Goal: Task Accomplishment & Management: Complete application form

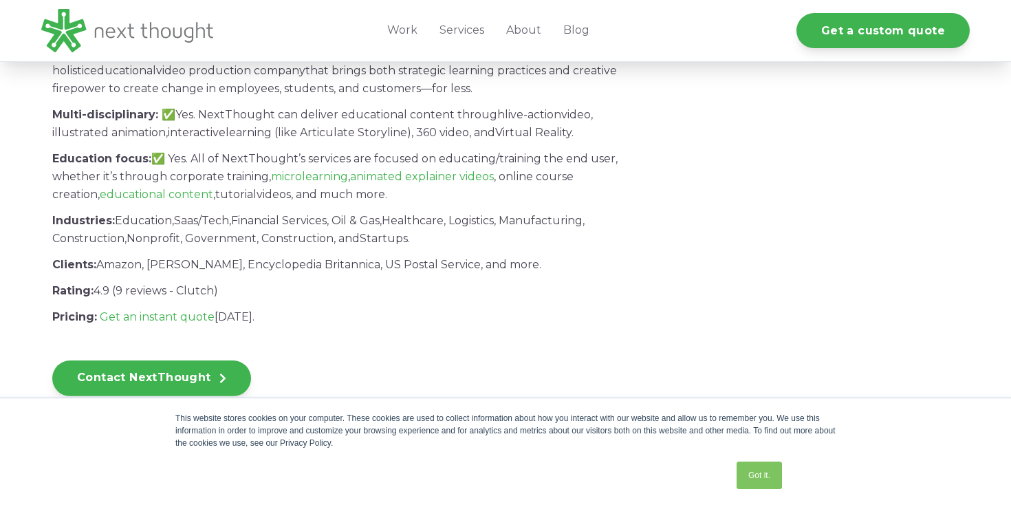
scroll to position [1796, 0]
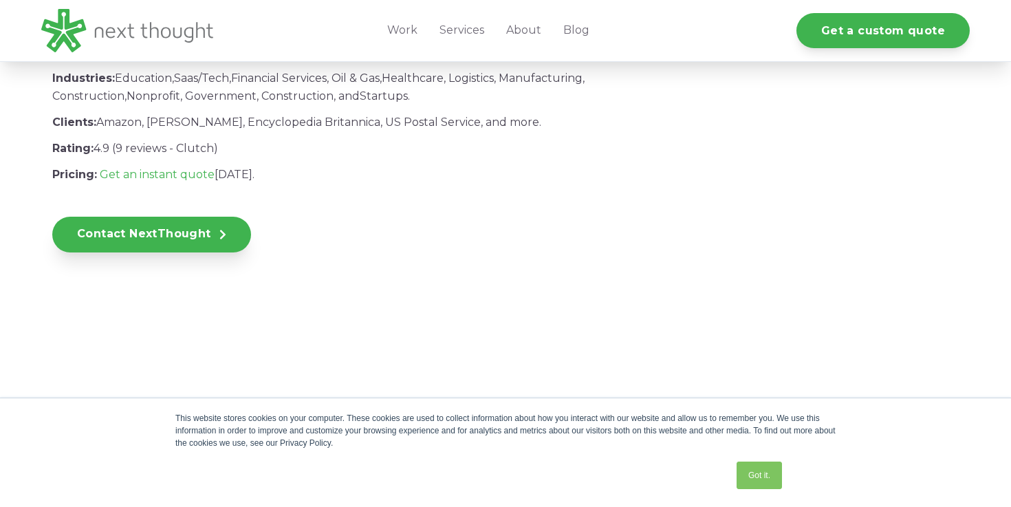
click at [175, 252] on link "Contact NextThought" at bounding box center [151, 235] width 199 height 36
click at [754, 469] on link "Got it." at bounding box center [759, 476] width 45 height 28
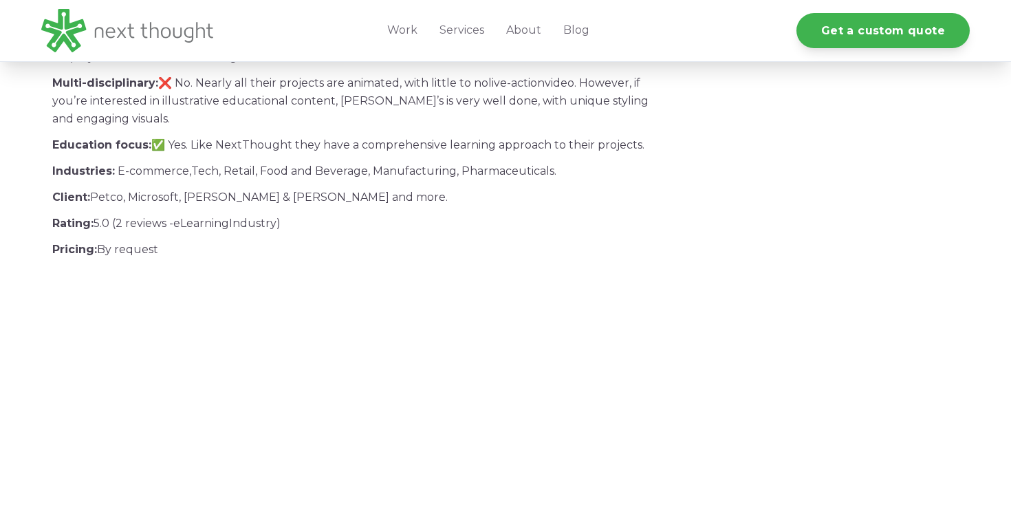
scroll to position [2361, 0]
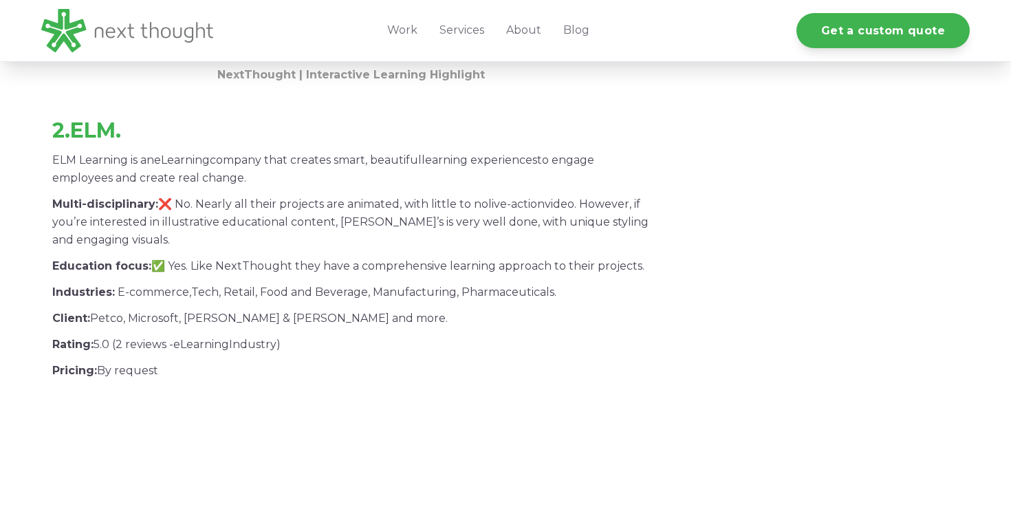
click at [60, 143] on h3 "2. ELM." at bounding box center [350, 130] width 597 height 25
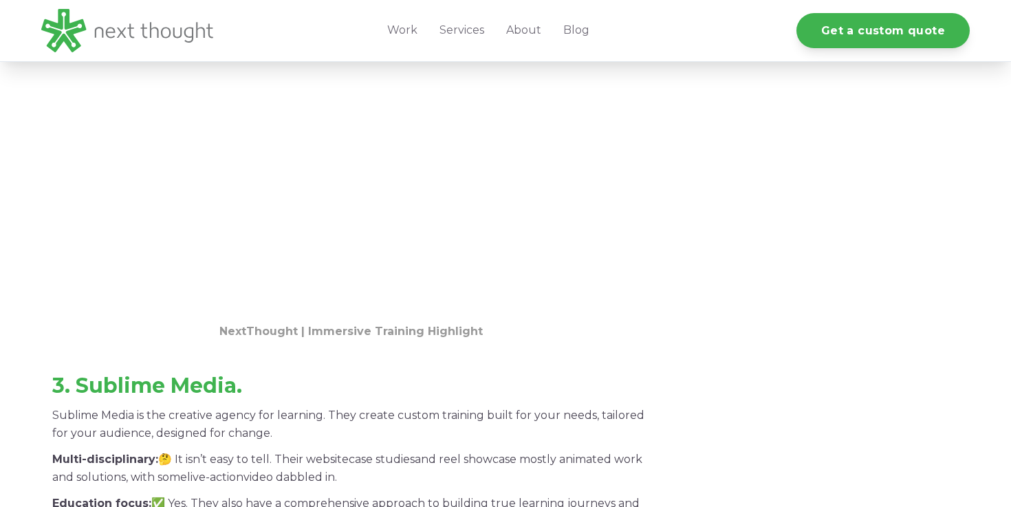
scroll to position [2787, 0]
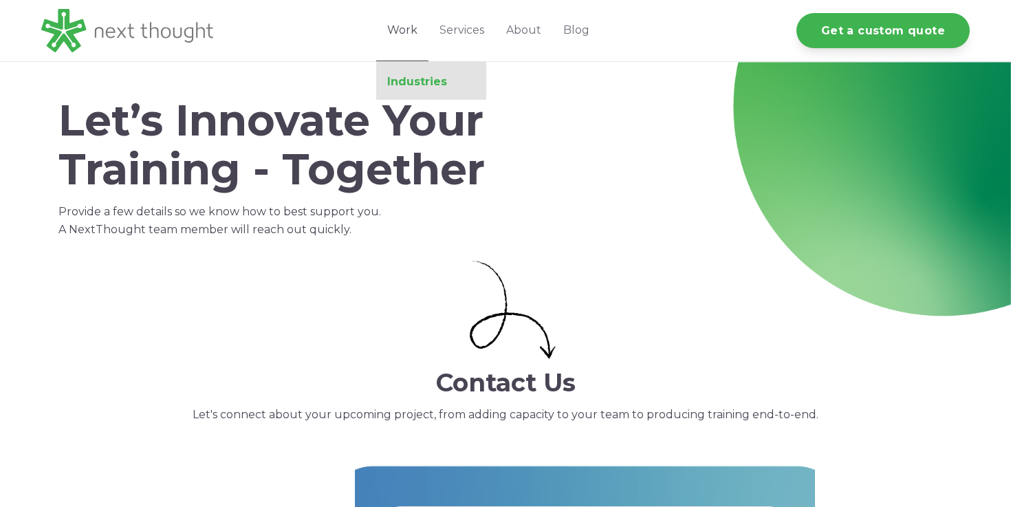
click at [420, 82] on link "Industries" at bounding box center [431, 82] width 110 height 14
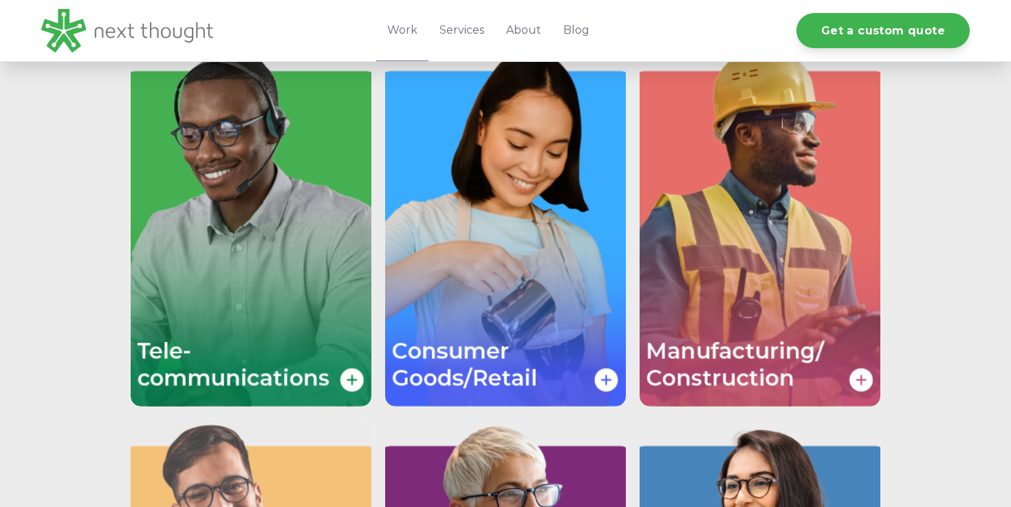
scroll to position [2183, 0]
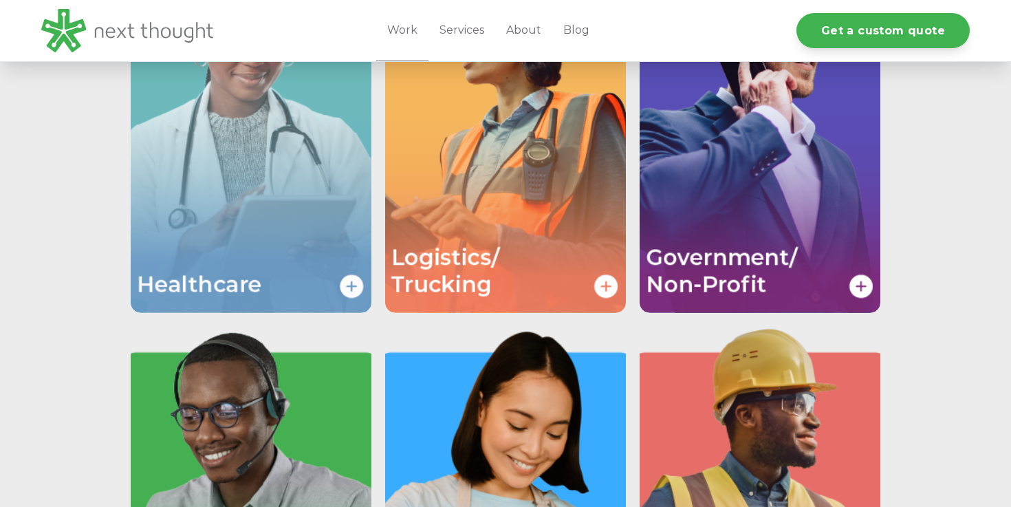
click at [316, 262] on img "Image grid with {{ image_count }} images." at bounding box center [251, 132] width 241 height 361
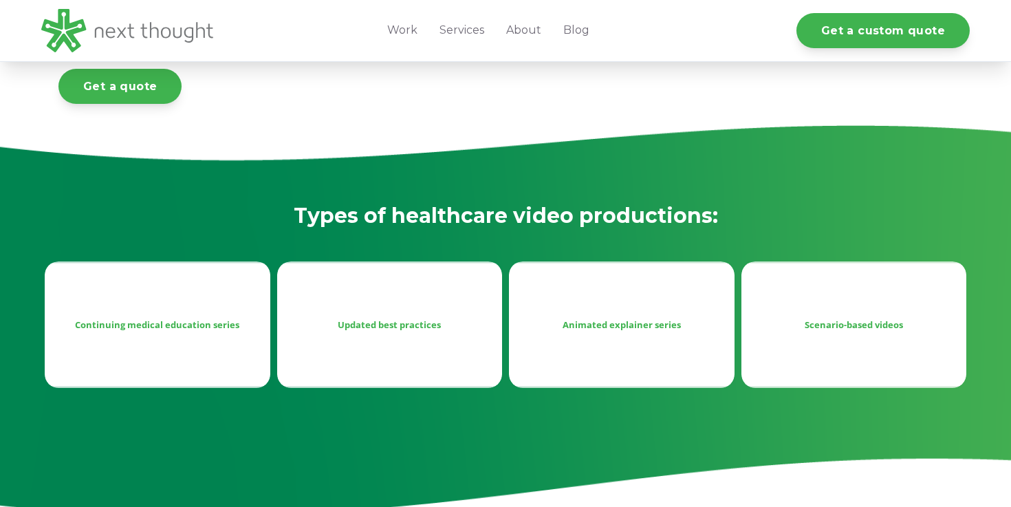
scroll to position [524, 0]
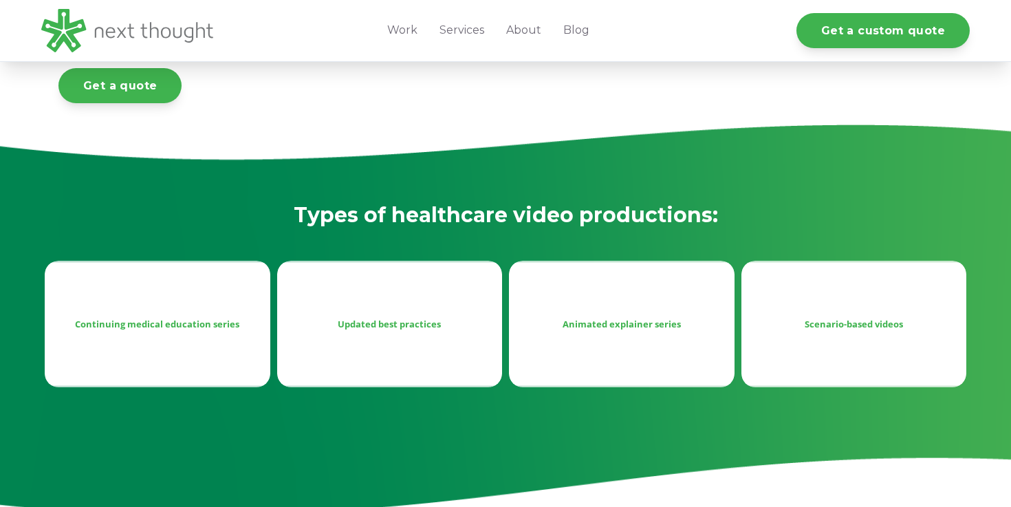
click at [188, 333] on div "Continuing medical education series" at bounding box center [158, 324] width 226 height 127
click at [191, 323] on div "Continuing medical education series" at bounding box center [158, 324] width 204 height 17
click at [378, 316] on div "Updated best practices" at bounding box center [390, 324] width 204 height 17
click at [554, 316] on div "Animated explainer series" at bounding box center [622, 324] width 204 height 17
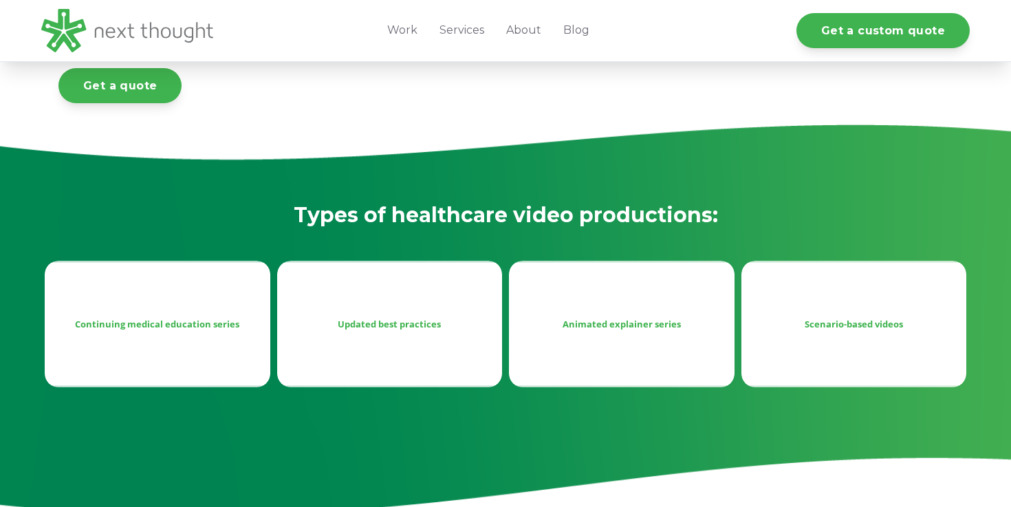
drag, startPoint x: 554, startPoint y: 316, endPoint x: 571, endPoint y: 316, distance: 17.2
click at [561, 316] on div "Animated explainer series" at bounding box center [622, 324] width 204 height 17
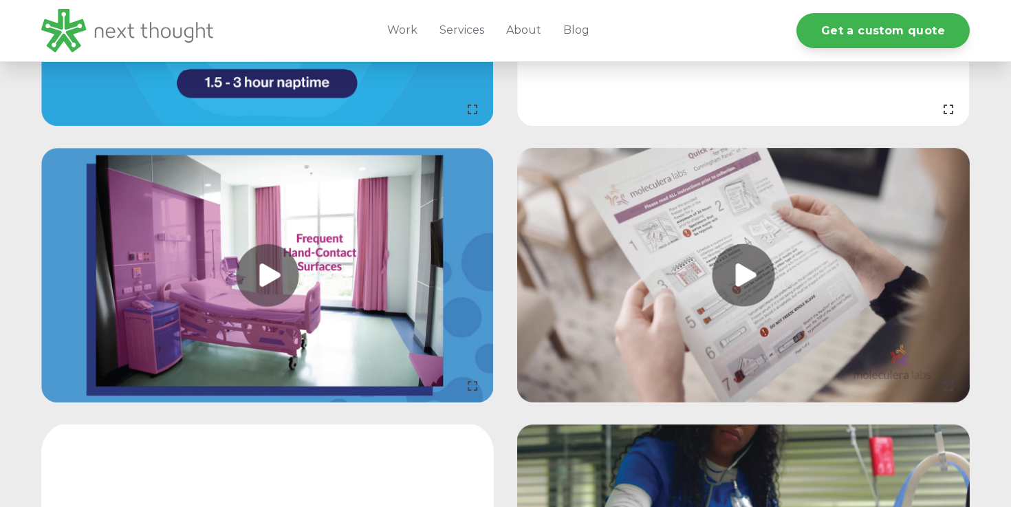
scroll to position [1502, 0]
click at [272, 257] on link at bounding box center [267, 274] width 453 height 255
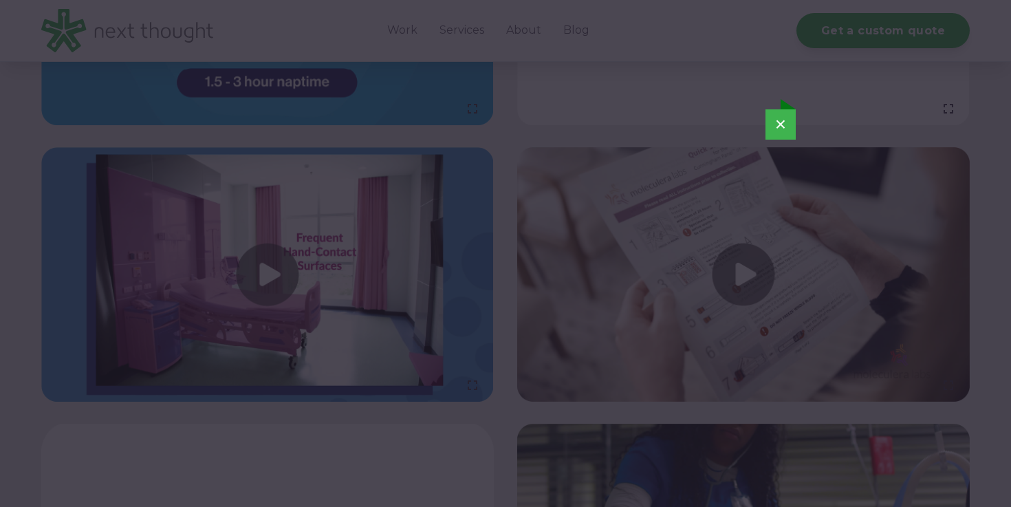
click at [786, 124] on button "×" at bounding box center [781, 124] width 30 height 30
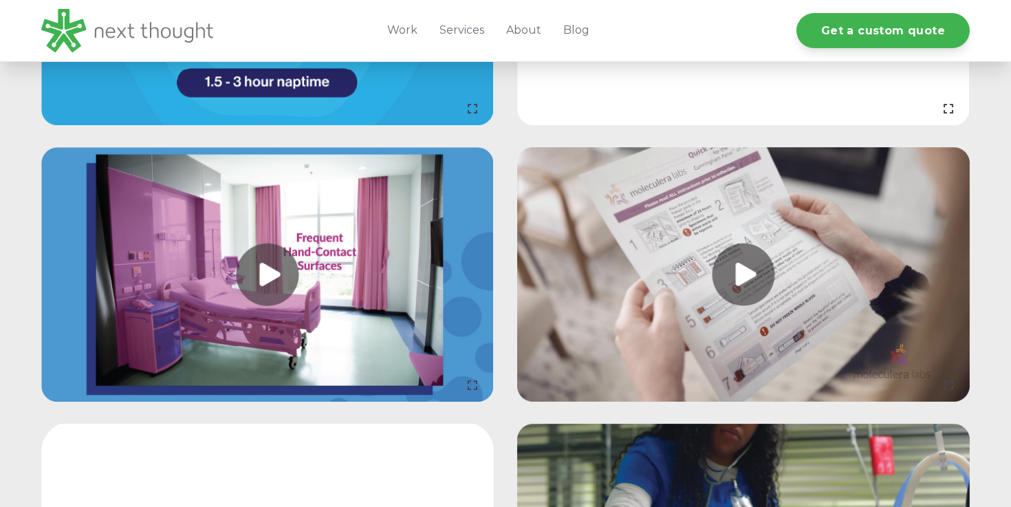
click at [740, 276] on link at bounding box center [743, 274] width 453 height 255
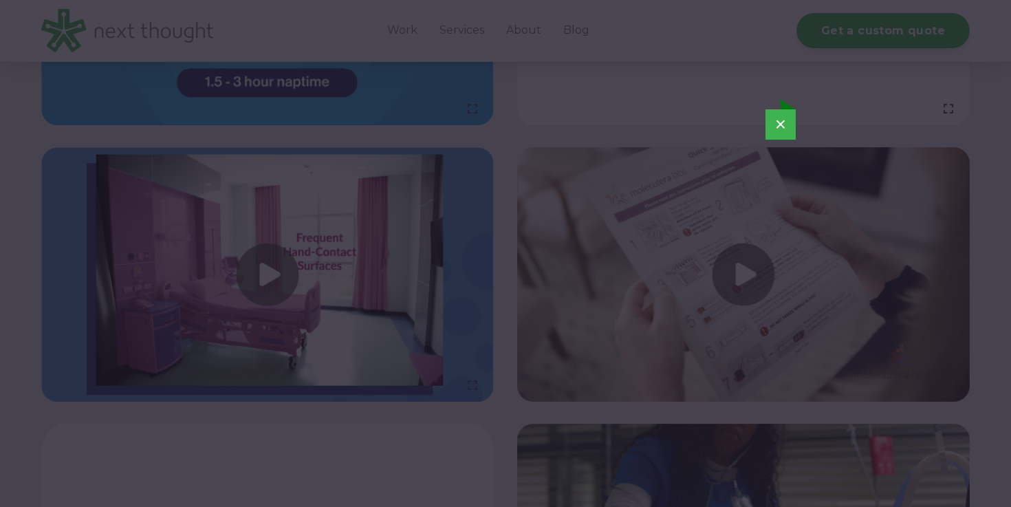
click at [782, 122] on button "×" at bounding box center [781, 124] width 30 height 30
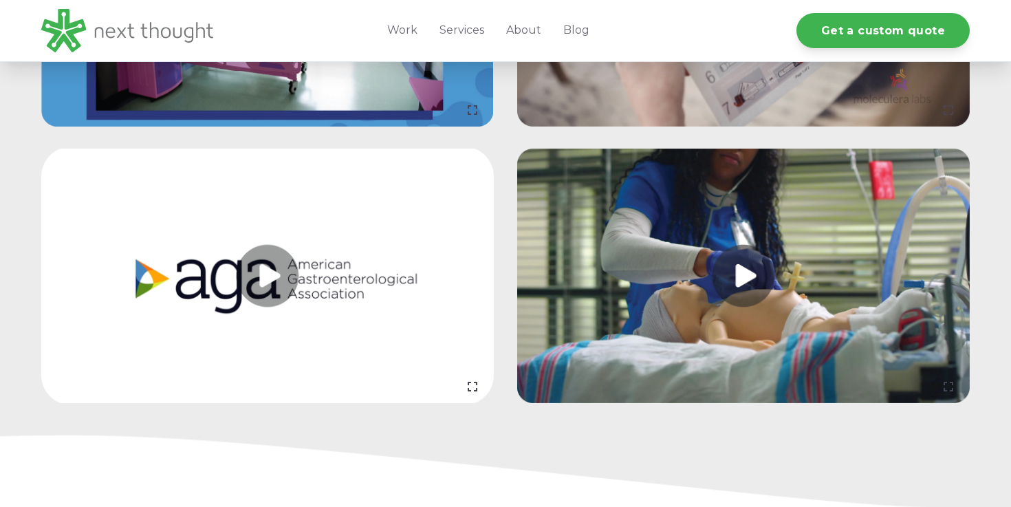
scroll to position [1699, 0]
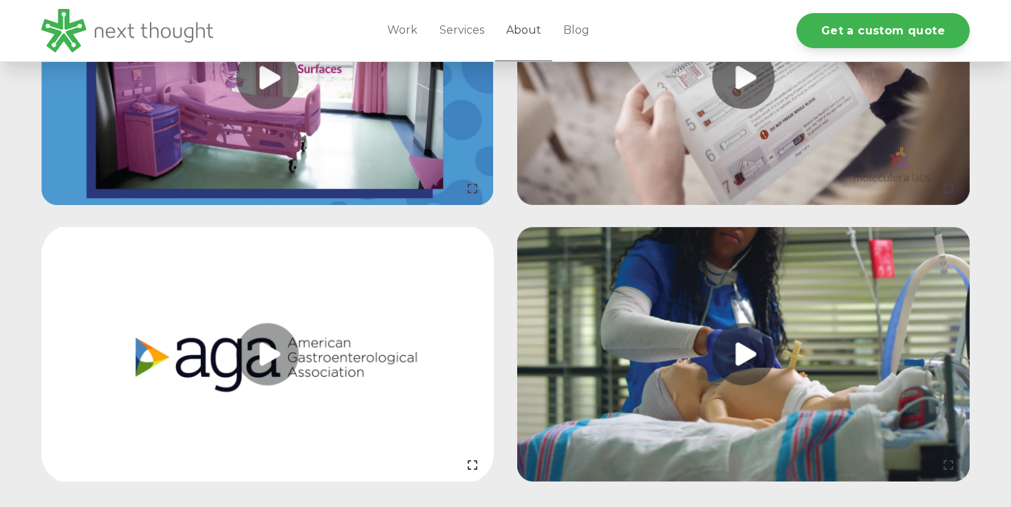
click at [524, 27] on link "About" at bounding box center [523, 30] width 57 height 61
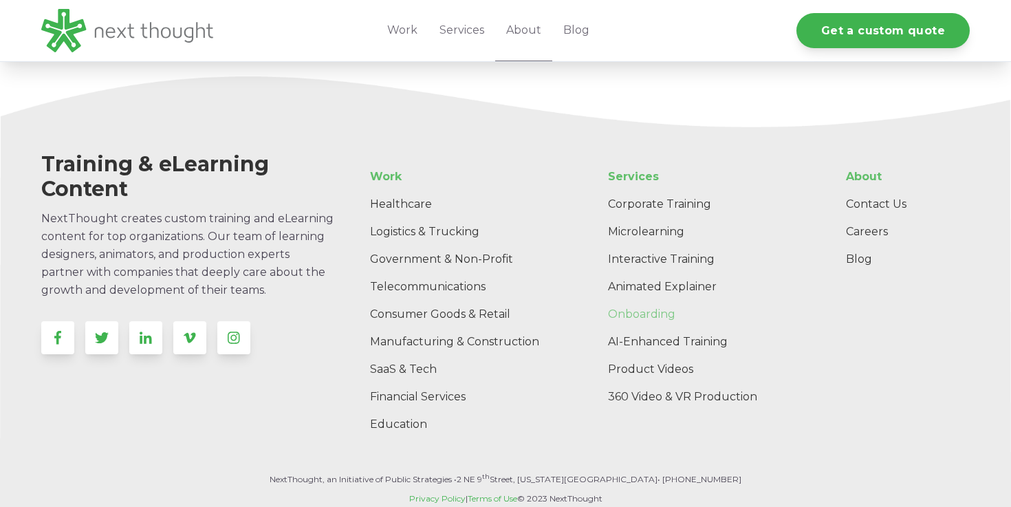
scroll to position [2283, 0]
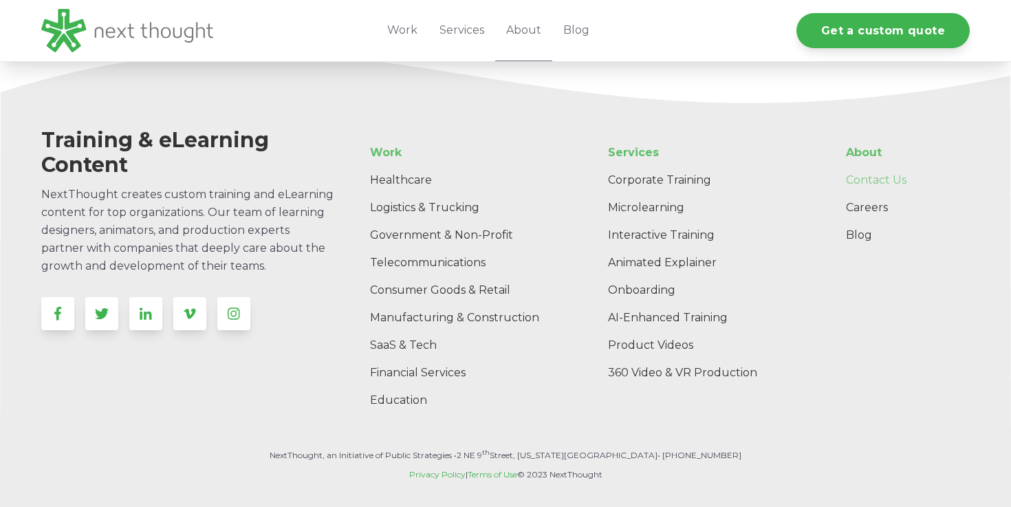
click at [862, 166] on link "Contact Us" at bounding box center [902, 180] width 135 height 28
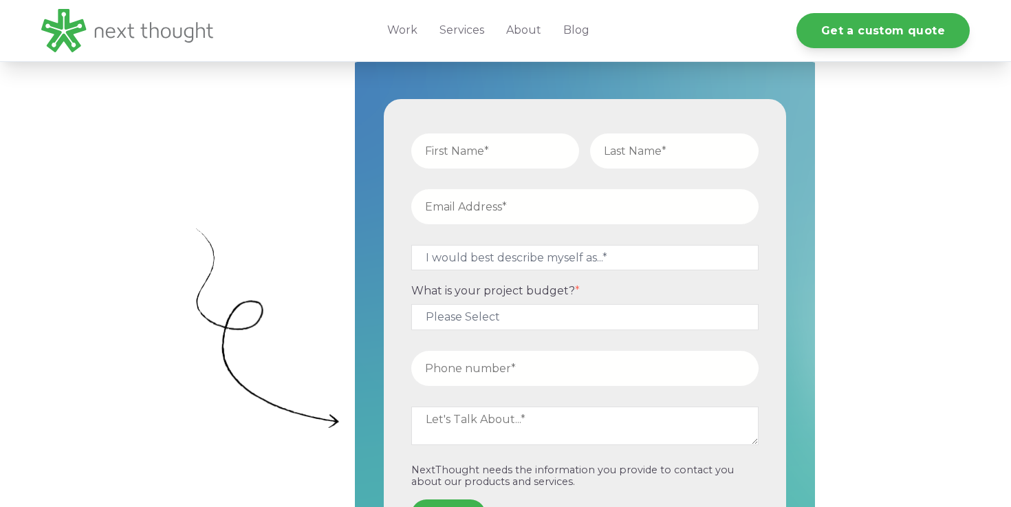
scroll to position [409, 0]
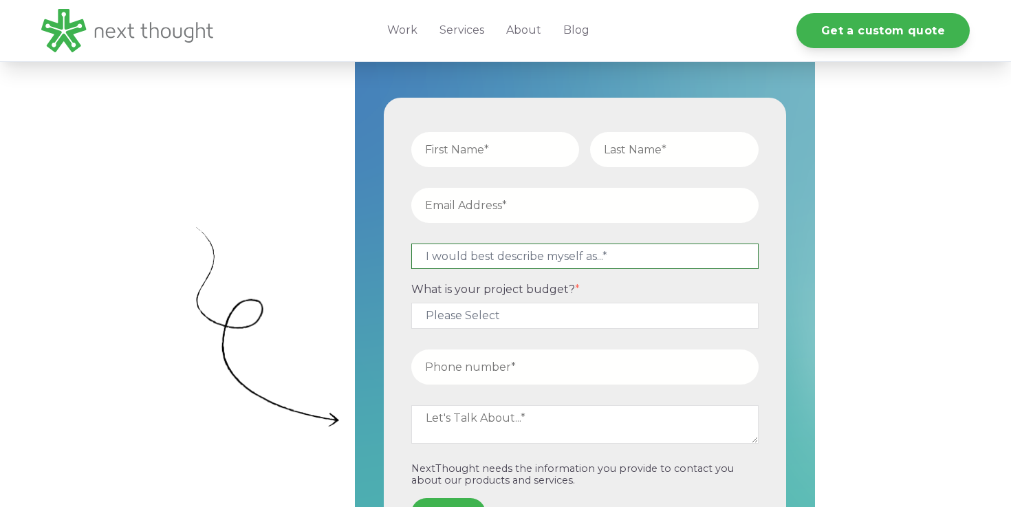
click at [533, 261] on select "I would best describe myself as...* Other I am an executive or owner of a compa…" at bounding box center [584, 256] width 347 height 25
select select "persona_9"
click at [411, 244] on select "I would best describe myself as...* Other I am an executive or owner of a compa…" at bounding box center [584, 256] width 347 height 25
click at [488, 162] on input "text" at bounding box center [495, 149] width 169 height 35
type input "[PERSON_NAME]"
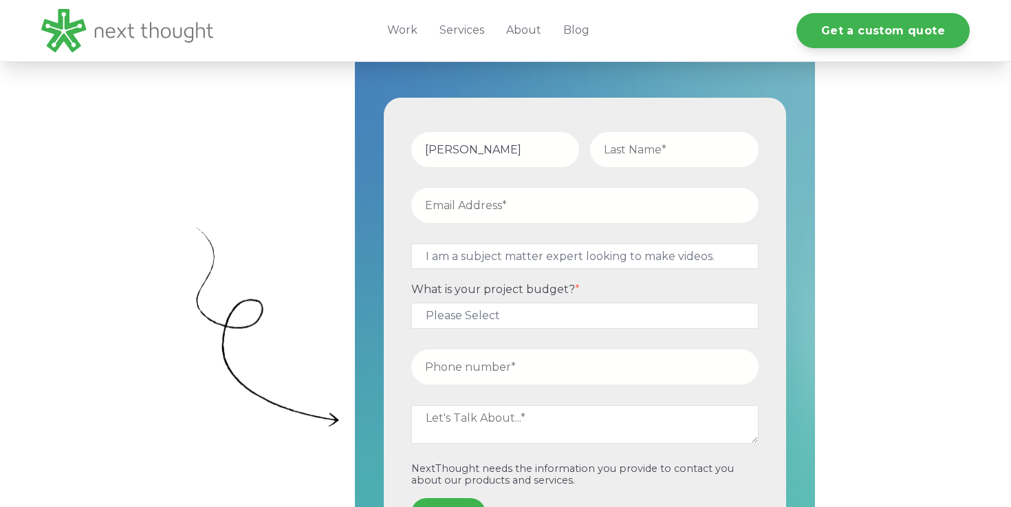
type input "[PERSON_NAME]"
type input "[EMAIL_ADDRESS][DOMAIN_NAME]"
type input "13106256777"
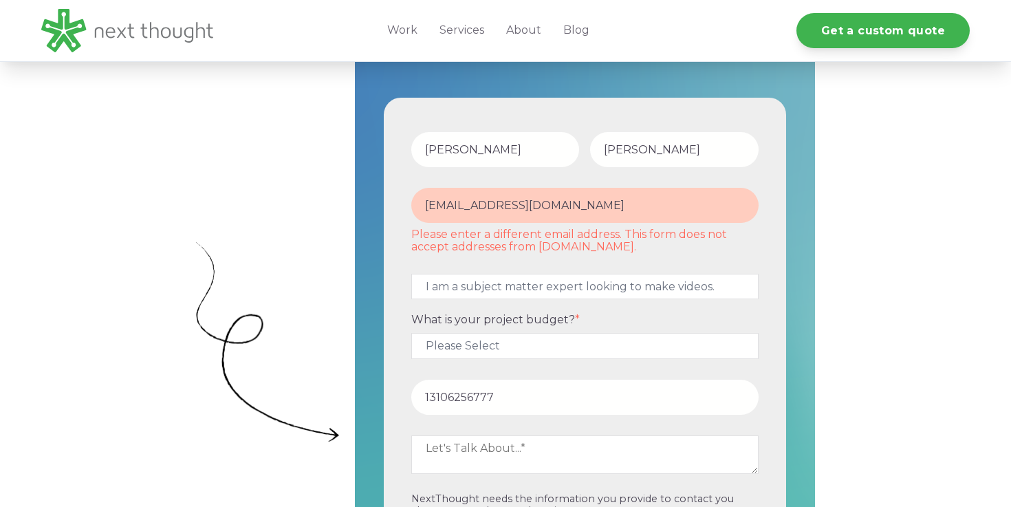
click at [491, 206] on input "[EMAIL_ADDRESS][DOMAIN_NAME]" at bounding box center [584, 205] width 347 height 35
click at [521, 207] on input "[EMAIL_ADDRESS][DOMAIN_NAME]" at bounding box center [584, 205] width 347 height 35
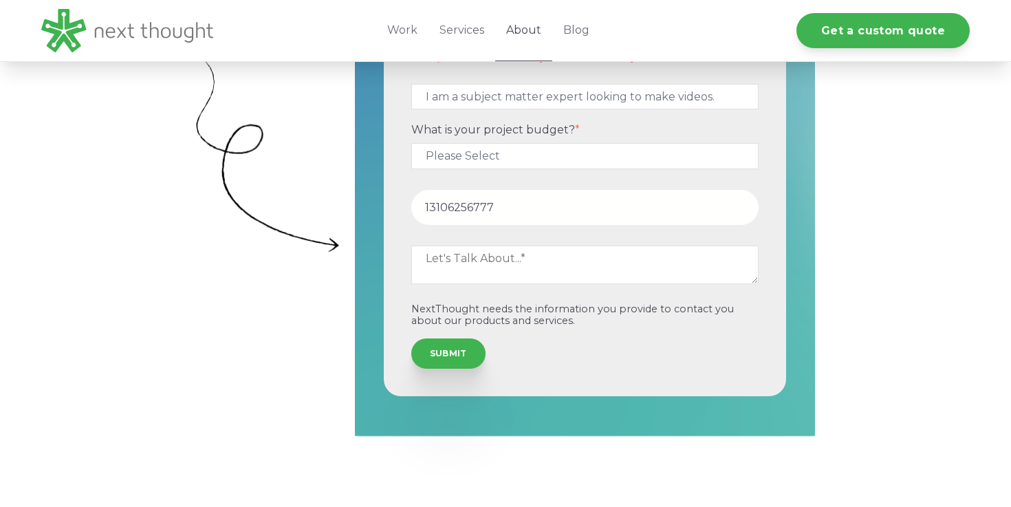
scroll to position [628, 0]
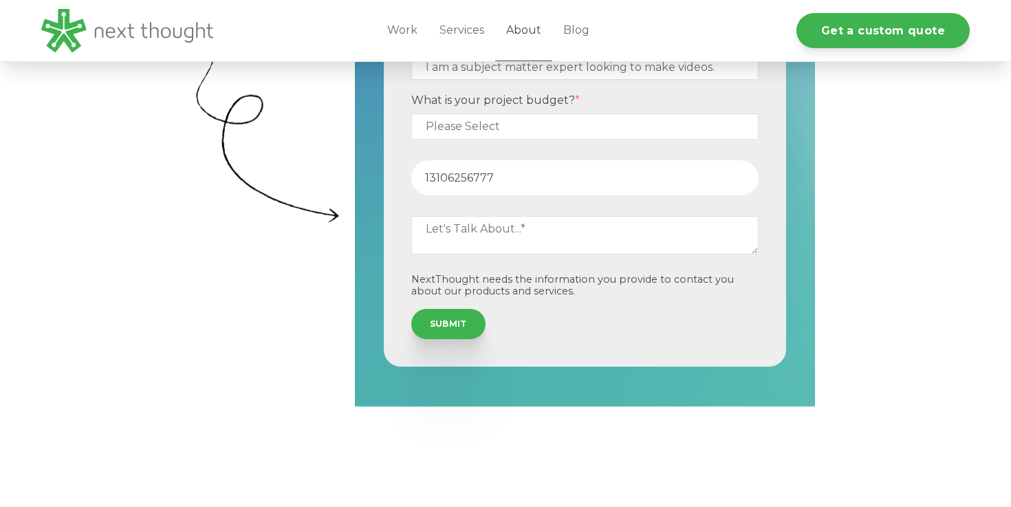
type input "[EMAIL_ADDRESS][DOMAIN_NAME]"
